Goal: Transaction & Acquisition: Book appointment/travel/reservation

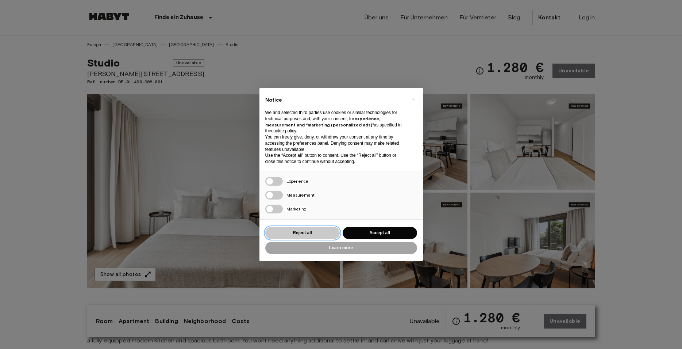
click at [303, 231] on button "Reject all" at bounding box center [302, 233] width 74 height 12
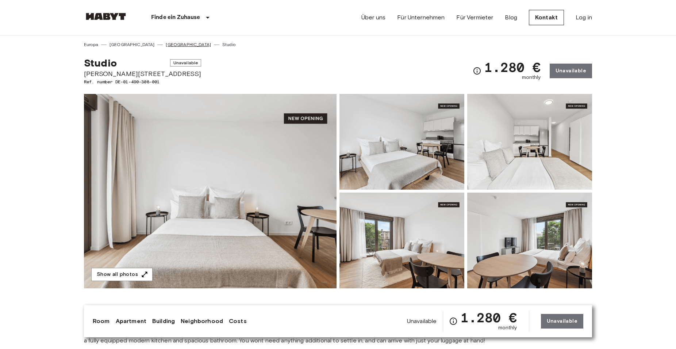
click at [166, 46] on link "[GEOGRAPHIC_DATA]" at bounding box center [188, 44] width 45 height 7
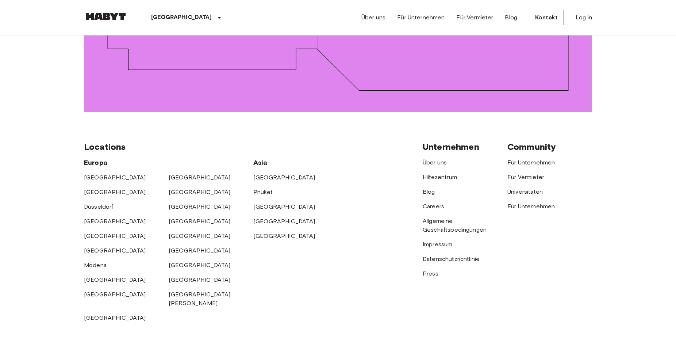
scroll to position [1096, 0]
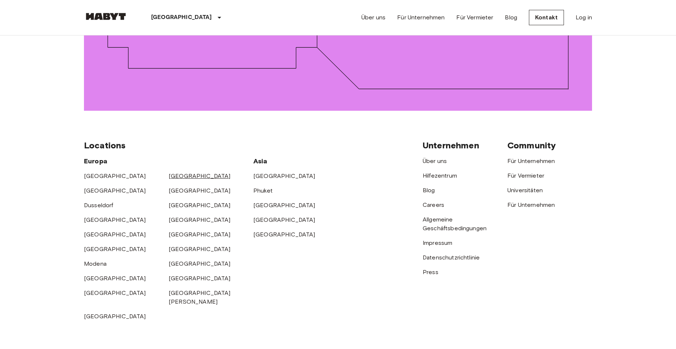
click at [181, 172] on link "[GEOGRAPHIC_DATA]" at bounding box center [200, 175] width 62 height 7
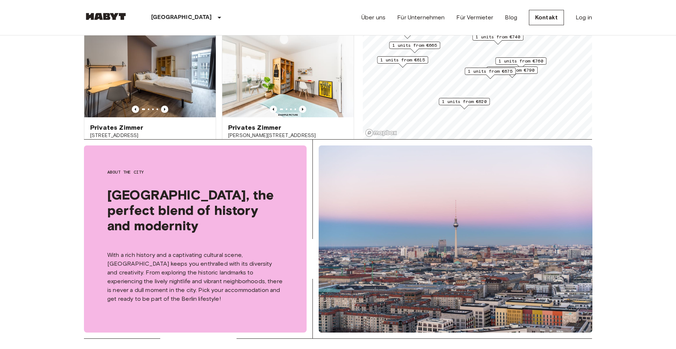
scroll to position [5676, 0]
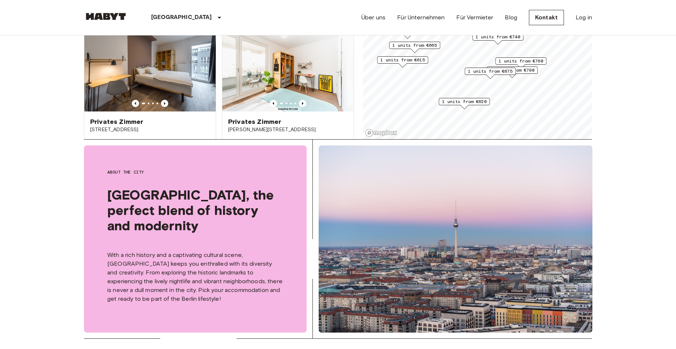
drag, startPoint x: 354, startPoint y: 96, endPoint x: 350, endPoint y: 118, distance: 22.3
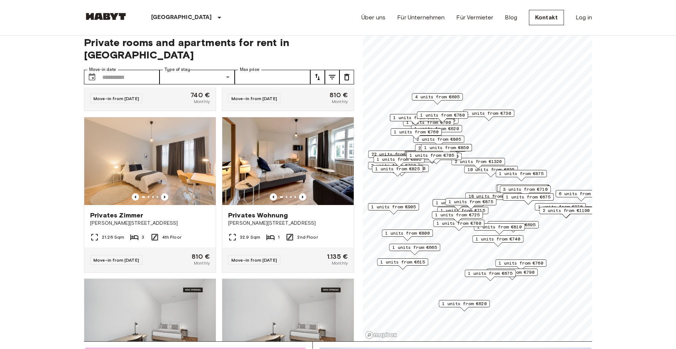
scroll to position [5, 0]
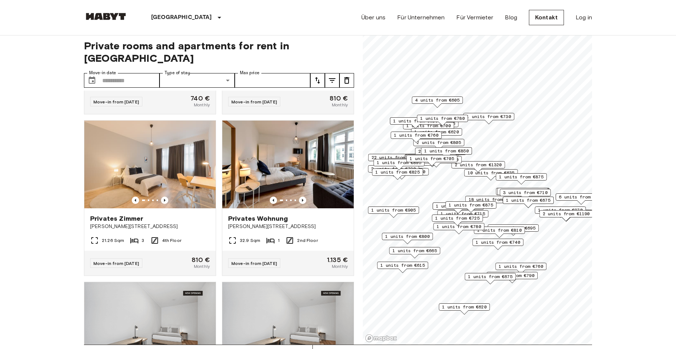
click at [495, 199] on span "18 units from €720" at bounding box center [492, 199] width 47 height 7
